Goal: Transaction & Acquisition: Purchase product/service

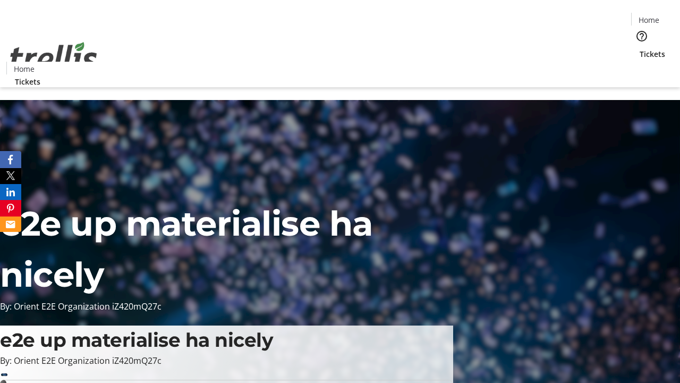
click at [640, 48] on span "Tickets" at bounding box center [653, 53] width 26 height 11
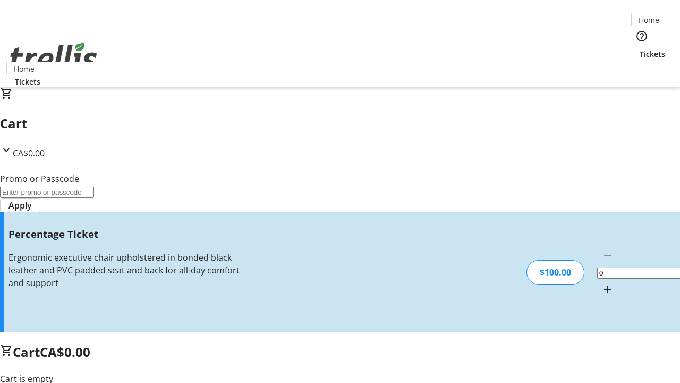
click at [602, 283] on mat-icon "Increment by one" at bounding box center [608, 289] width 13 height 13
type input "1"
type input "FOO"
